Goal: Check status: Check status

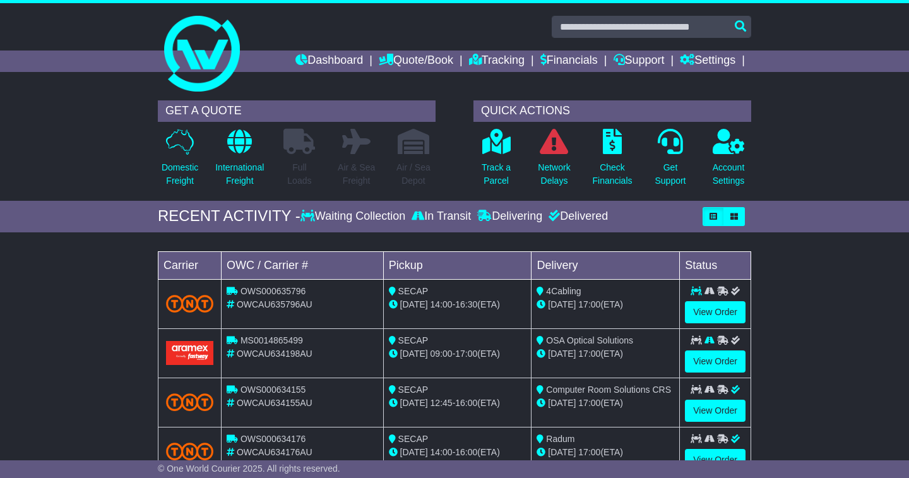
click at [820, 321] on div "Loading... No bookings found Carrier OWC / Carrier # Pickup Delivery Status OWS…" at bounding box center [454, 368] width 909 height 258
click at [309, 63] on link "Dashboard" at bounding box center [330, 61] width 68 height 21
click at [556, 171] on p "Network Delays" at bounding box center [554, 174] width 32 height 27
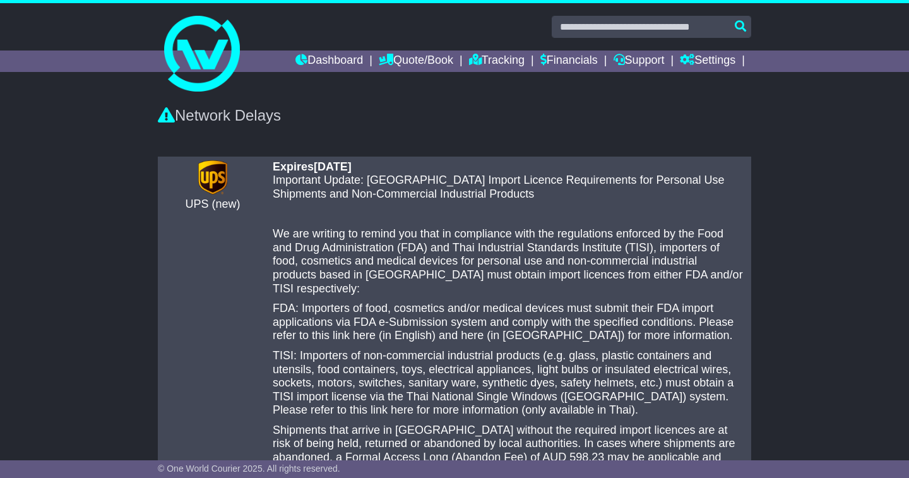
click at [875, 200] on div "There are no any delays notified UPS (new) Expires 20 Aug 2025 Important Update…" at bounding box center [454, 425] width 909 height 551
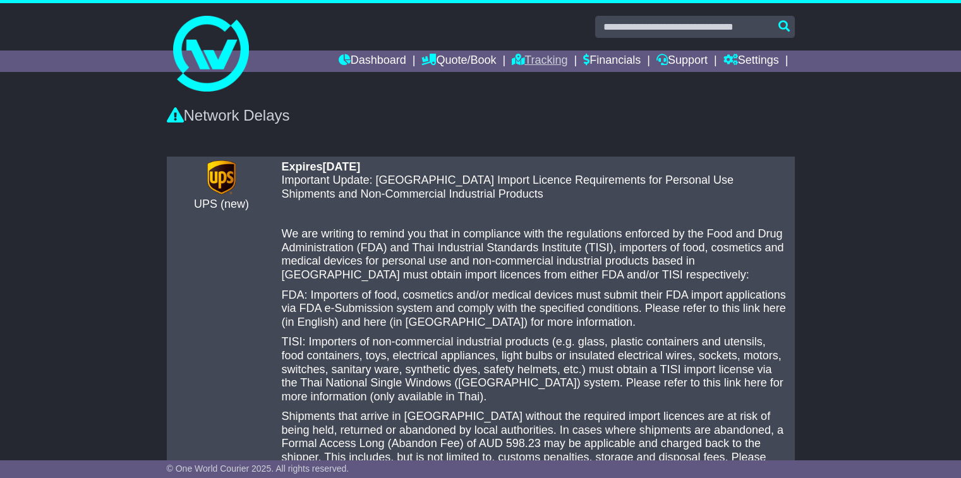
click at [512, 63] on link "Tracking" at bounding box center [540, 61] width 56 height 21
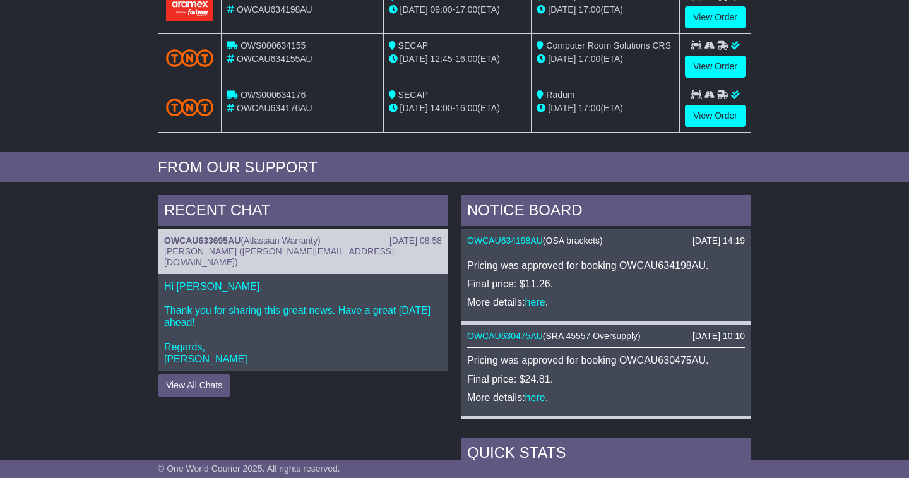
scroll to position [340, 0]
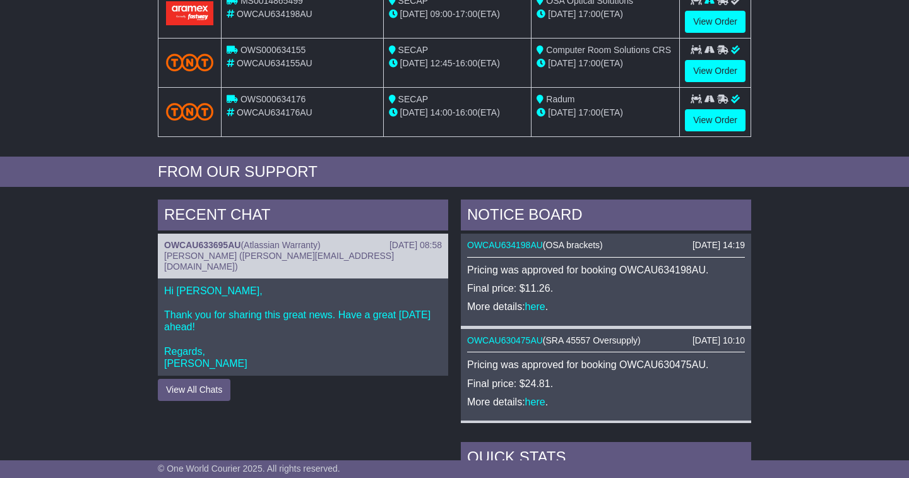
click at [189, 379] on button "View All Chats" at bounding box center [194, 390] width 73 height 22
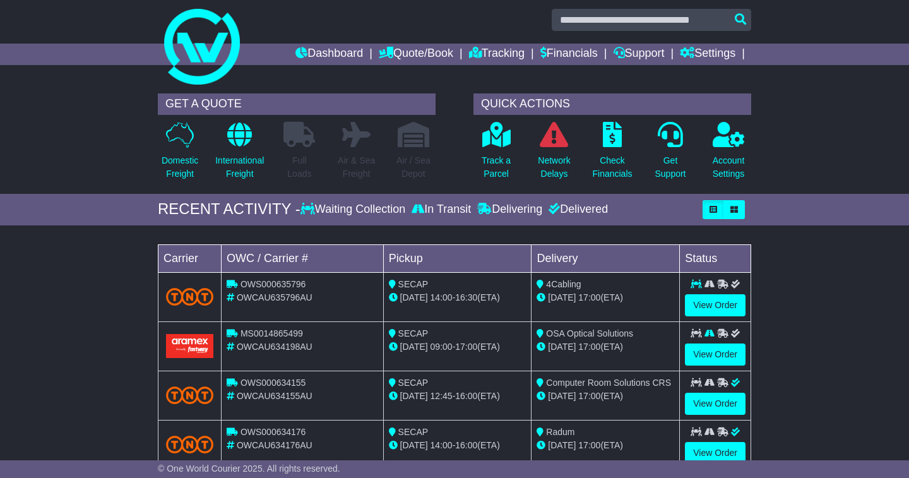
scroll to position [3, 0]
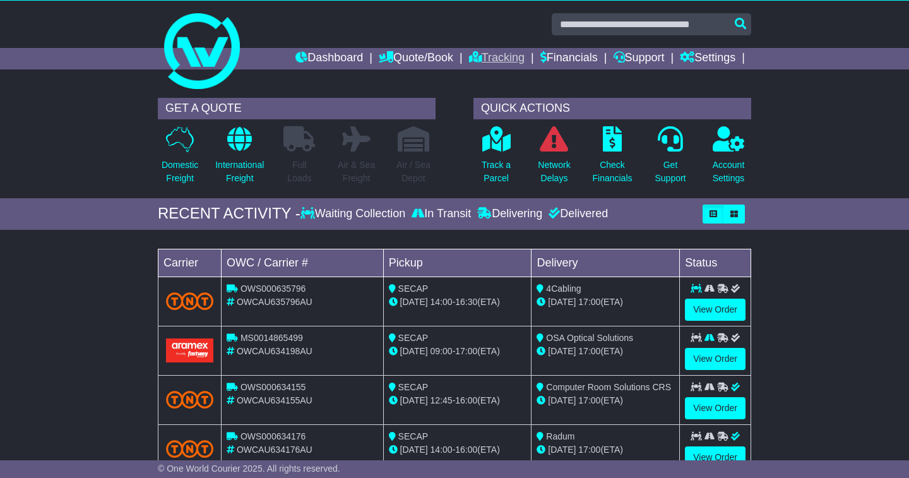
click at [476, 57] on link "Tracking" at bounding box center [497, 58] width 56 height 21
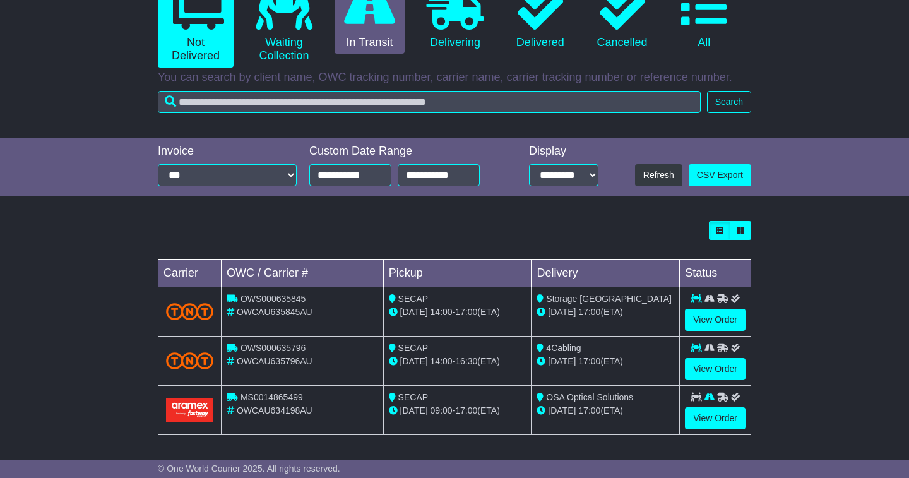
scroll to position [152, 0]
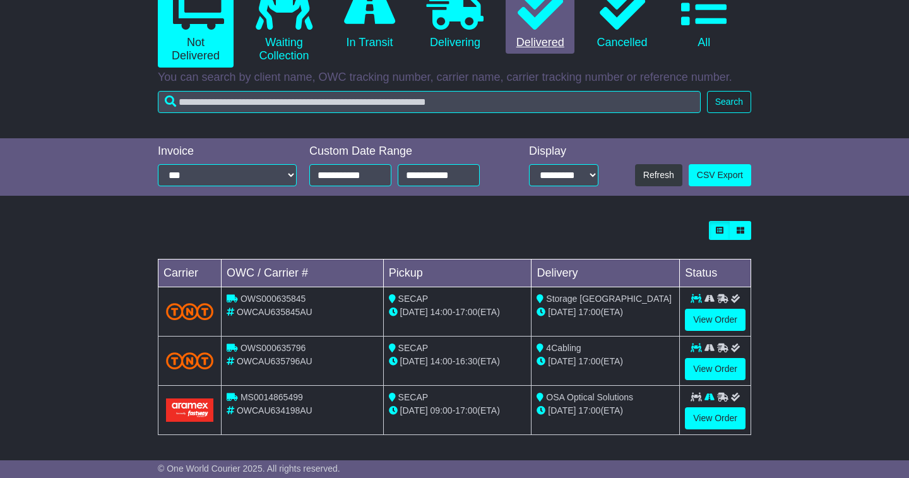
click at [534, 24] on icon at bounding box center [540, 6] width 45 height 45
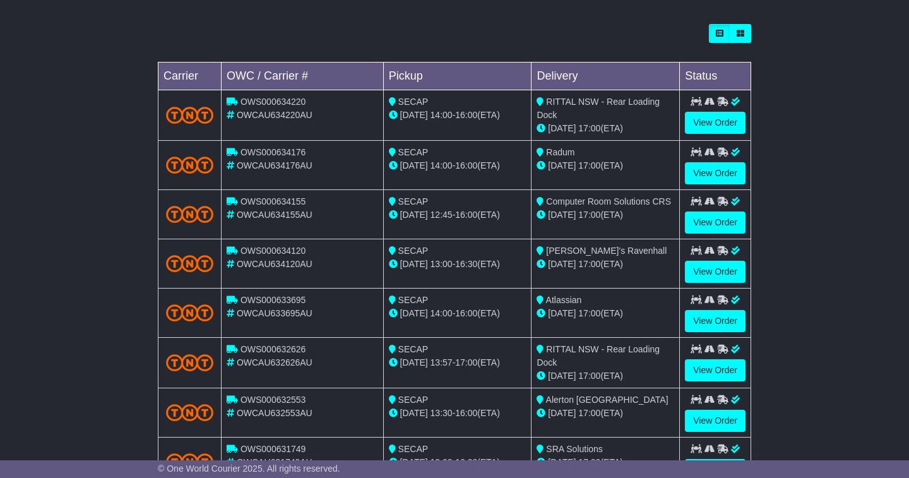
scroll to position [349, 0]
click at [700, 321] on link "View Order" at bounding box center [715, 320] width 61 height 22
